Goal: Transaction & Acquisition: Purchase product/service

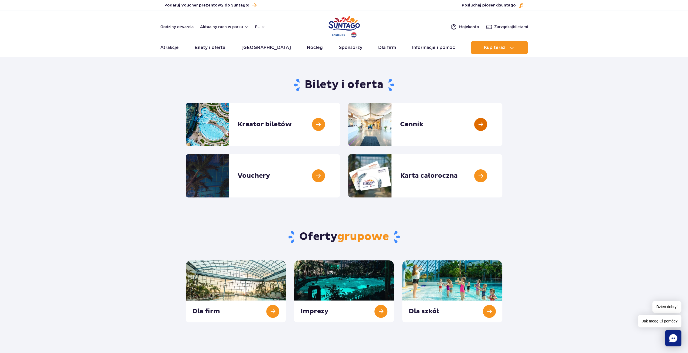
click at [502, 123] on link at bounding box center [502, 124] width 0 height 43
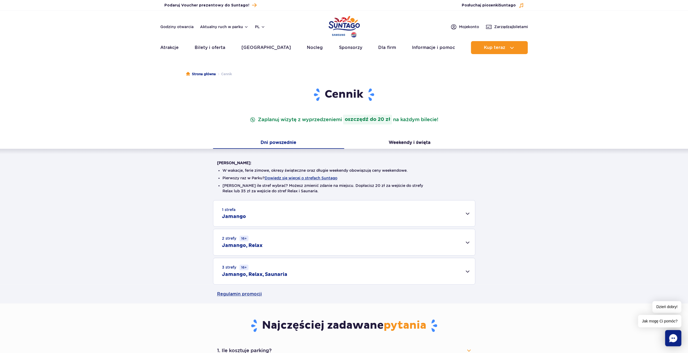
click at [468, 215] on div "1 strefa Jamango" at bounding box center [344, 213] width 262 height 26
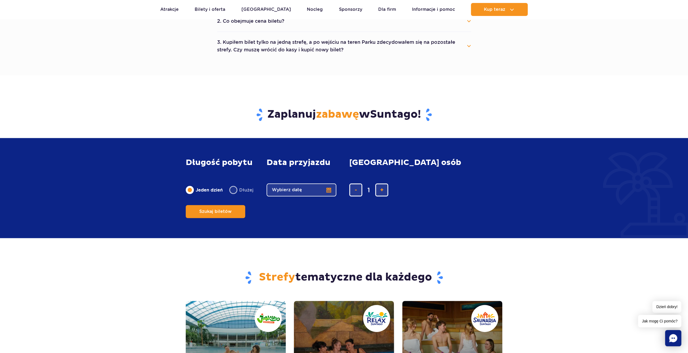
scroll to position [538, 0]
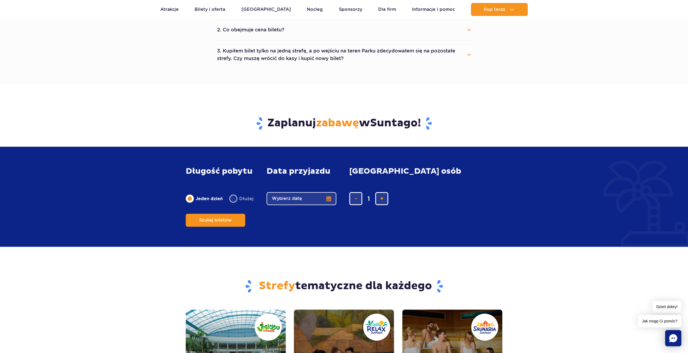
click at [240, 204] on label "Dłużej" at bounding box center [241, 198] width 24 height 11
click at [235, 204] on input "Dłużej" at bounding box center [232, 203] width 6 height 1
radio input "false"
radio input "true"
click at [378, 205] on button "dodaj bilet" at bounding box center [381, 198] width 13 height 13
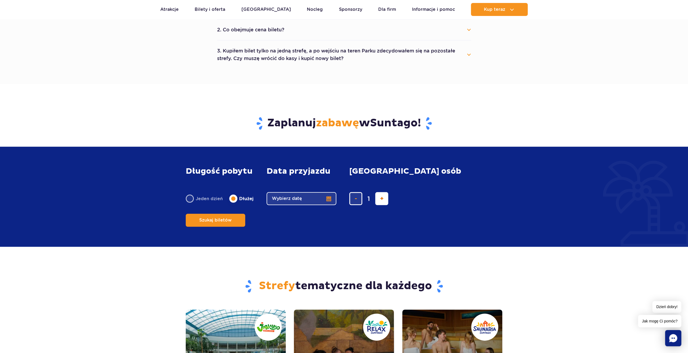
type input "2"
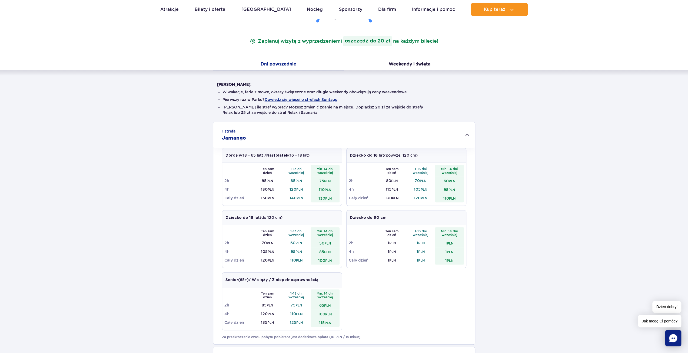
scroll to position [0, 0]
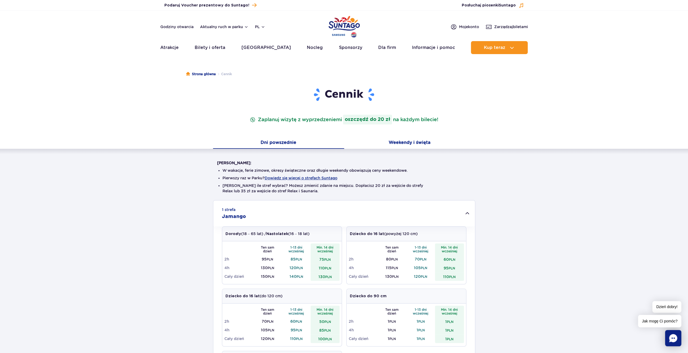
click at [403, 145] on button "Weekendy i święta" at bounding box center [409, 142] width 131 height 11
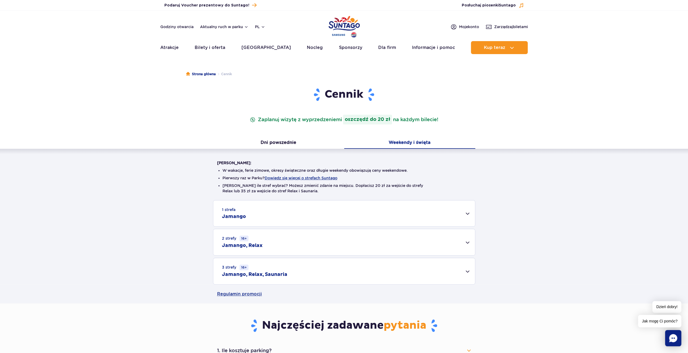
click at [429, 208] on div "1 strefa Jamango" at bounding box center [344, 213] width 262 height 26
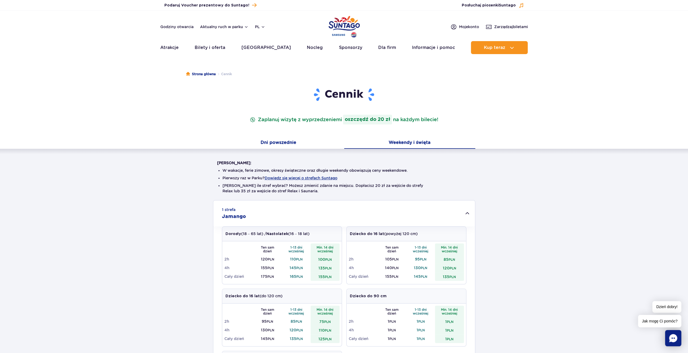
click at [290, 140] on button "Dni powszednie" at bounding box center [278, 142] width 131 height 11
